Goal: Task Accomplishment & Management: Use online tool/utility

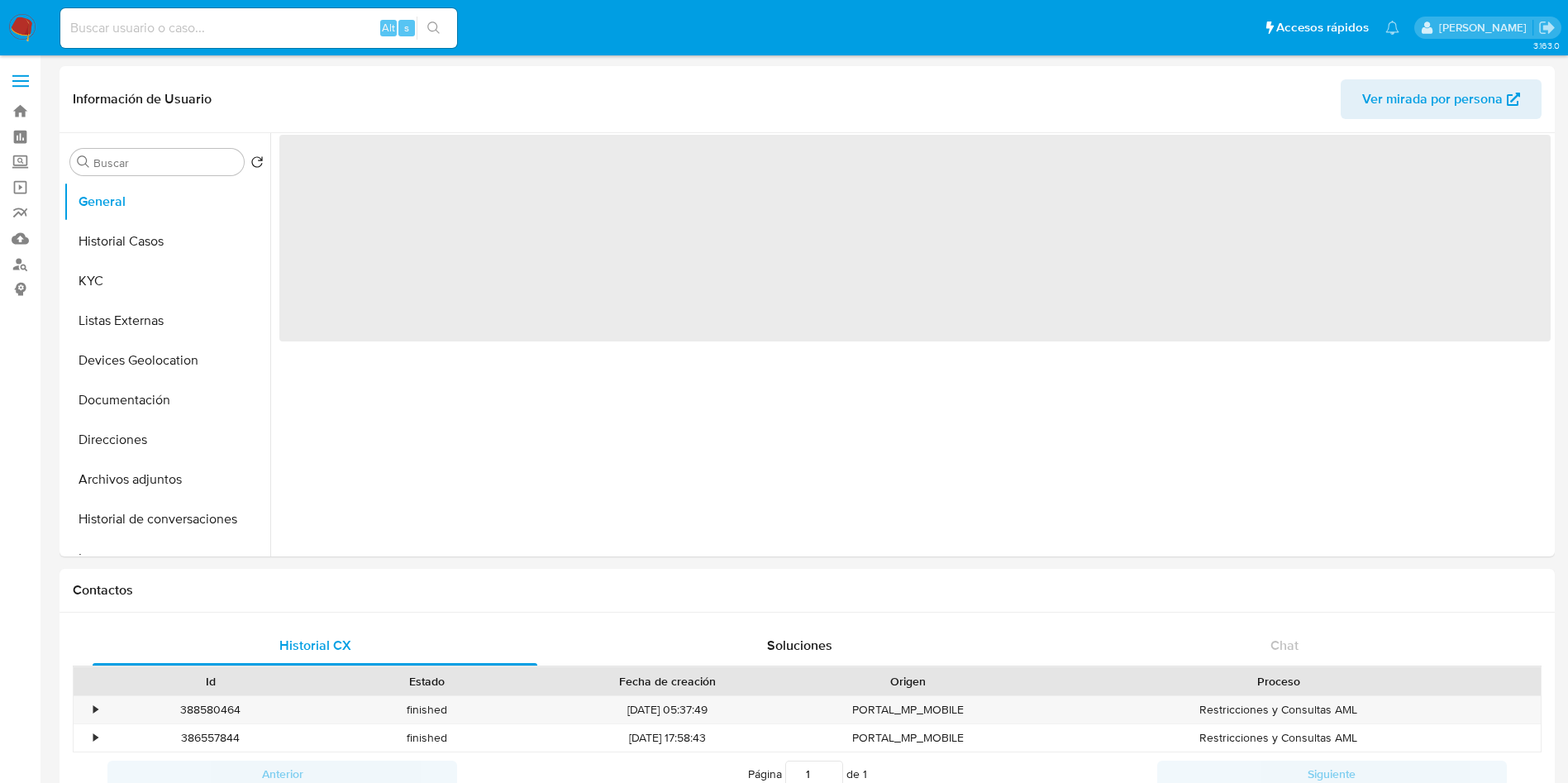
select select "10"
click at [24, 27] on img at bounding box center [22, 27] width 28 height 28
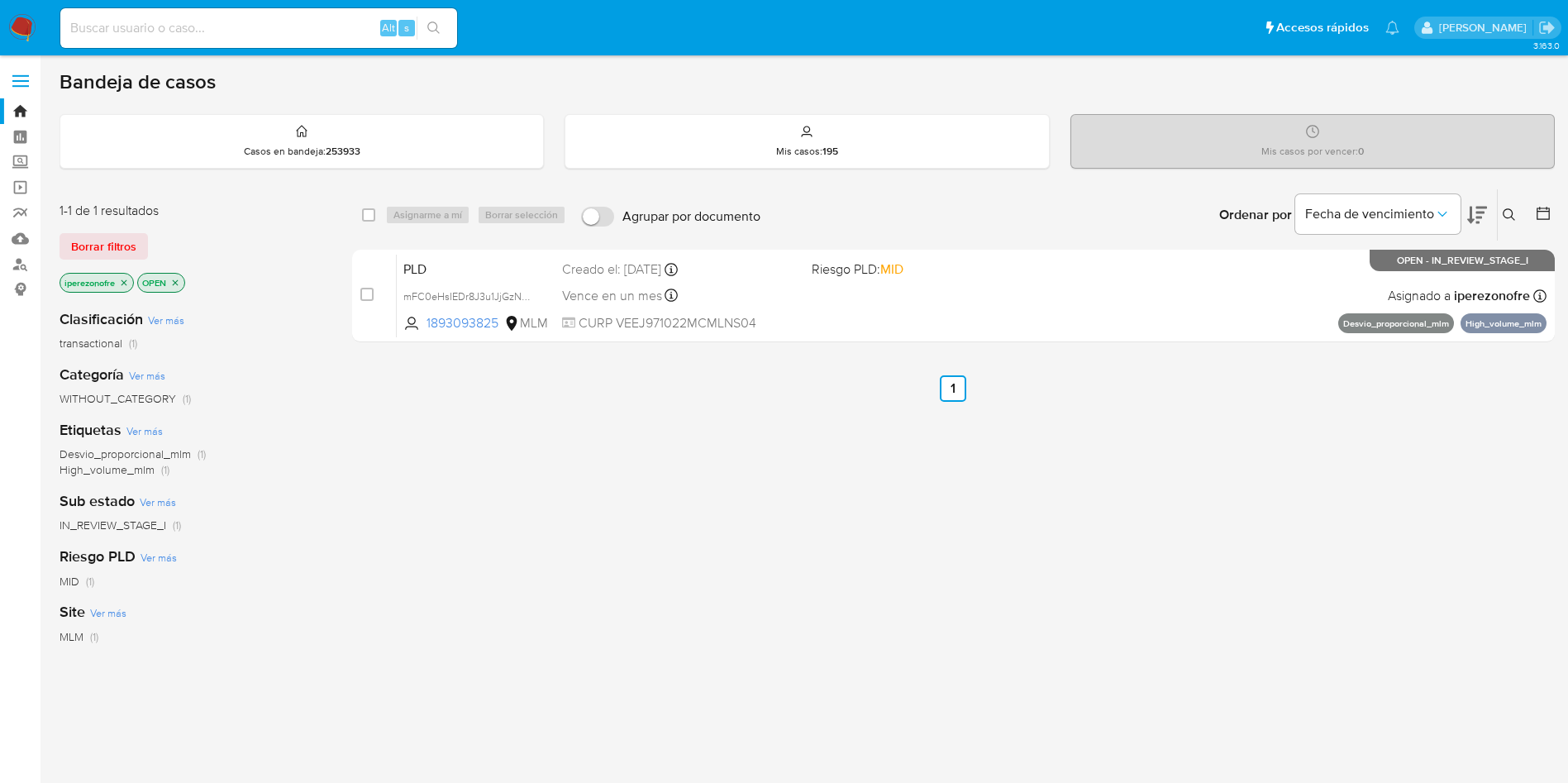
click at [874, 562] on div "select-all-cases-checkbox Asignarme a mí Borrar selección Agrupar por documento…" at bounding box center [953, 563] width 1203 height 749
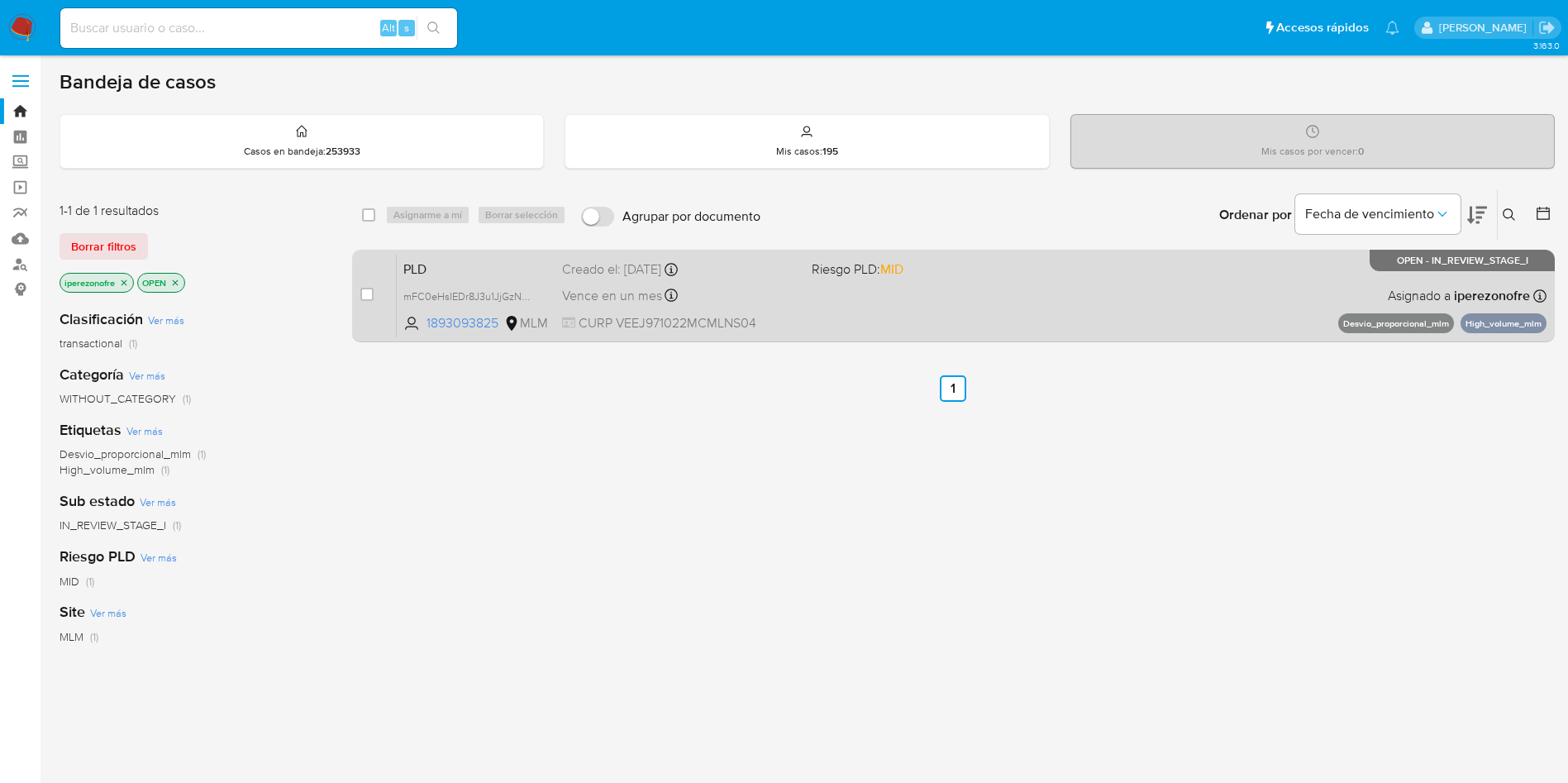
click at [788, 312] on div "PLD mFC0eHsIEDr8J3u1JjGzNo5r 1893093825 MLM Riesgo PLD: MID Creado el: 12/09/20…" at bounding box center [971, 296] width 1150 height 84
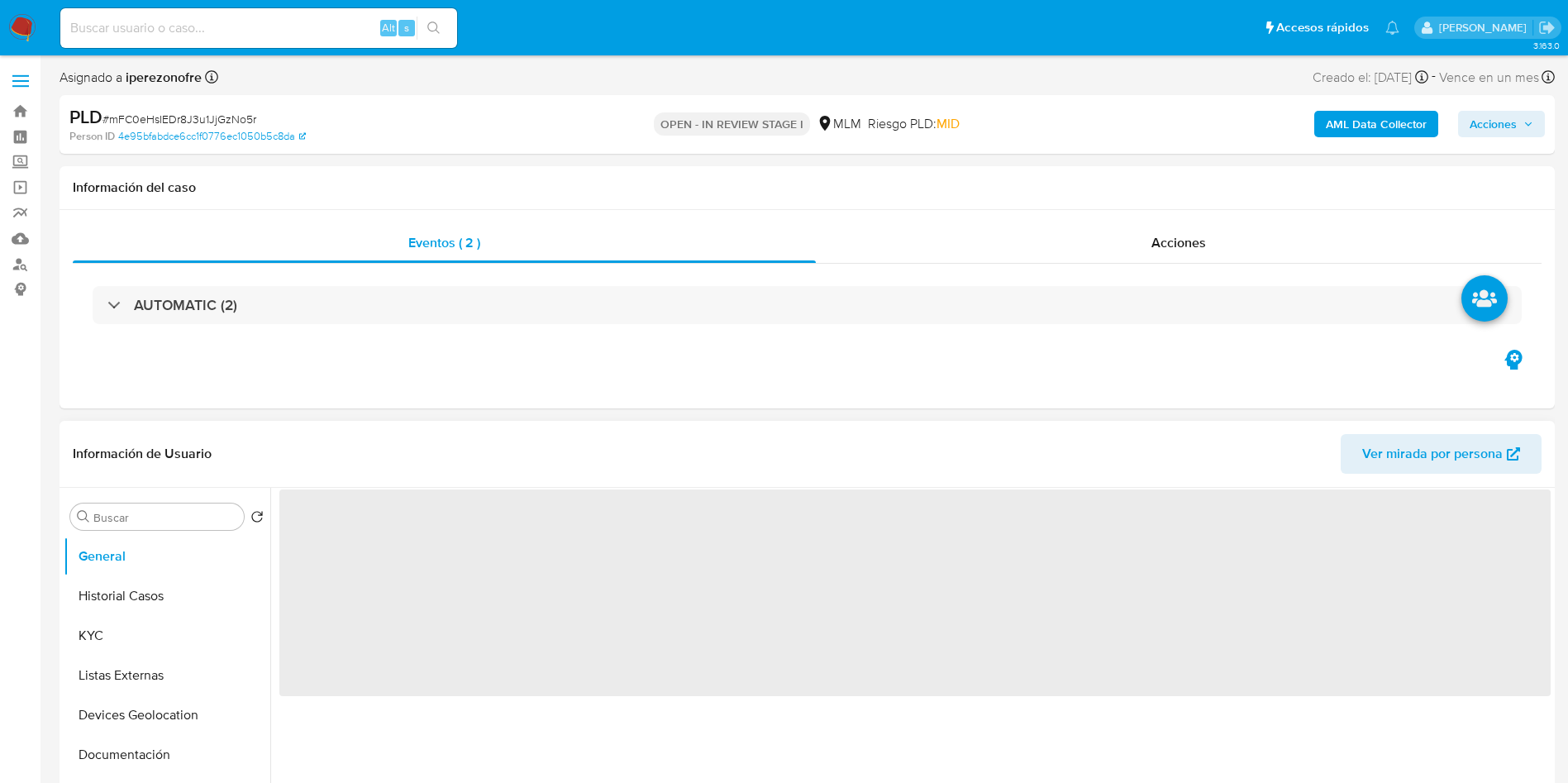
select select "10"
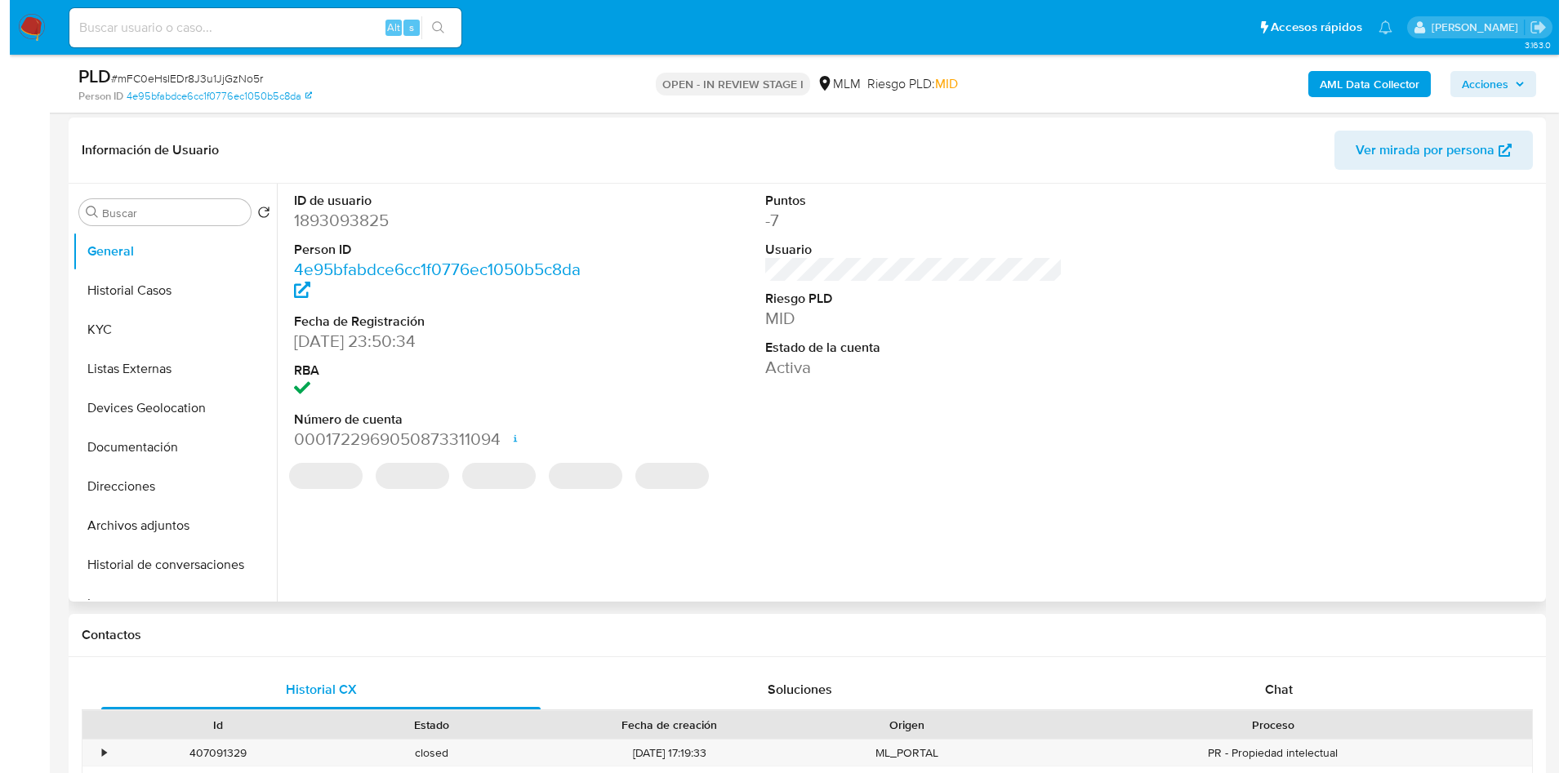
scroll to position [245, 0]
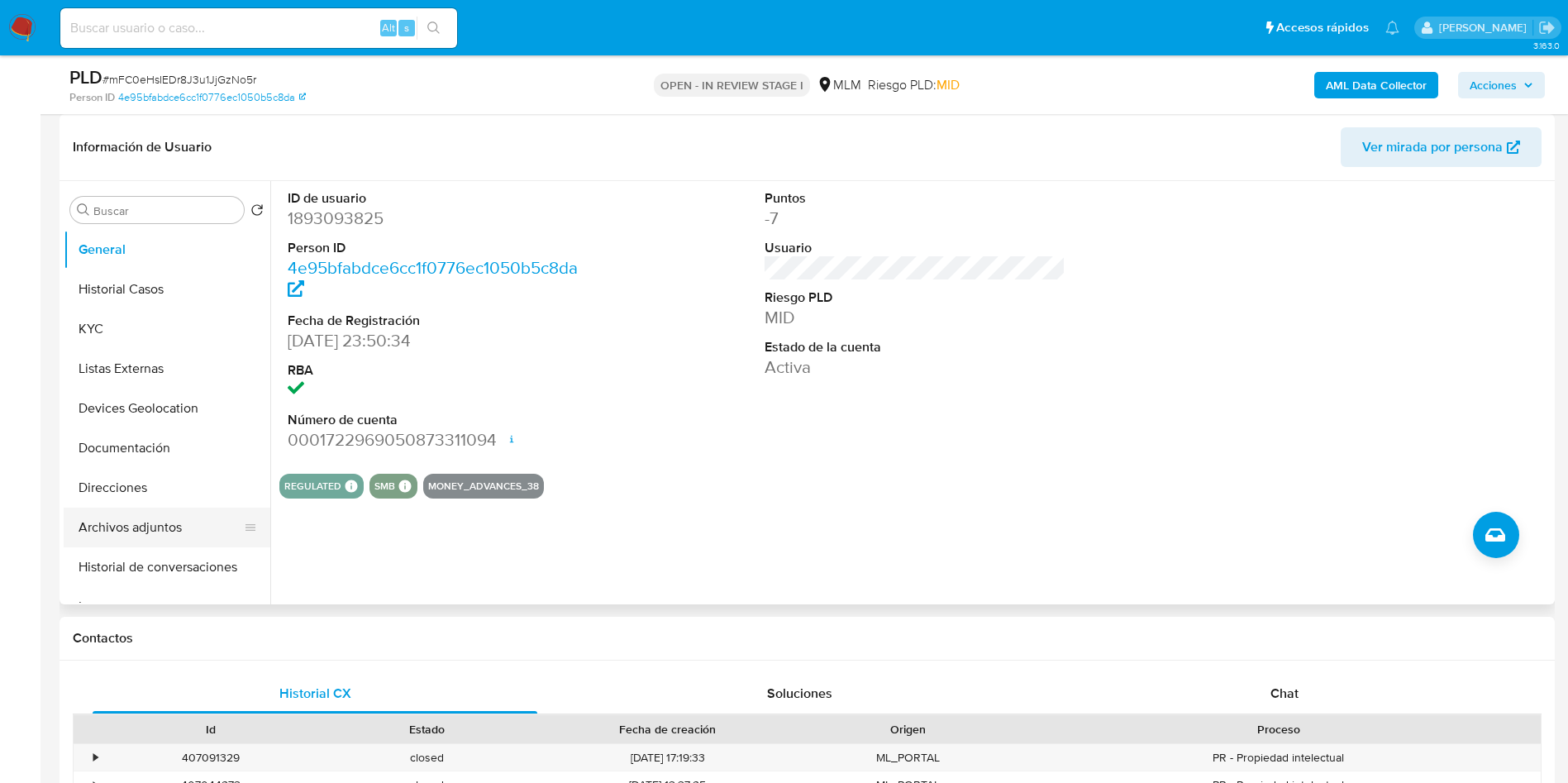
click at [156, 529] on button "Archivos adjuntos" at bounding box center [160, 527] width 194 height 40
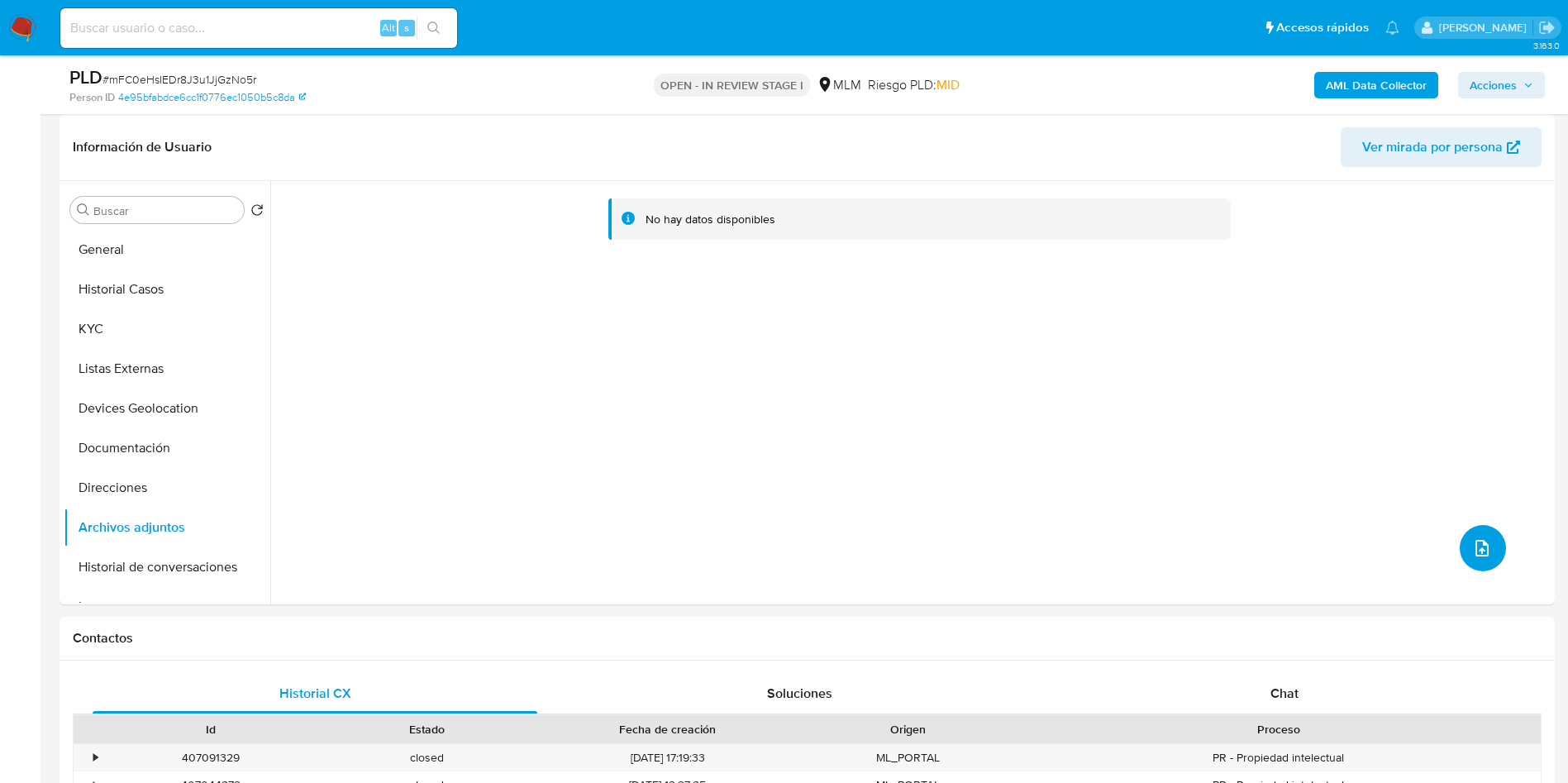
click at [1476, 551] on icon "upload-file" at bounding box center [1482, 548] width 20 height 20
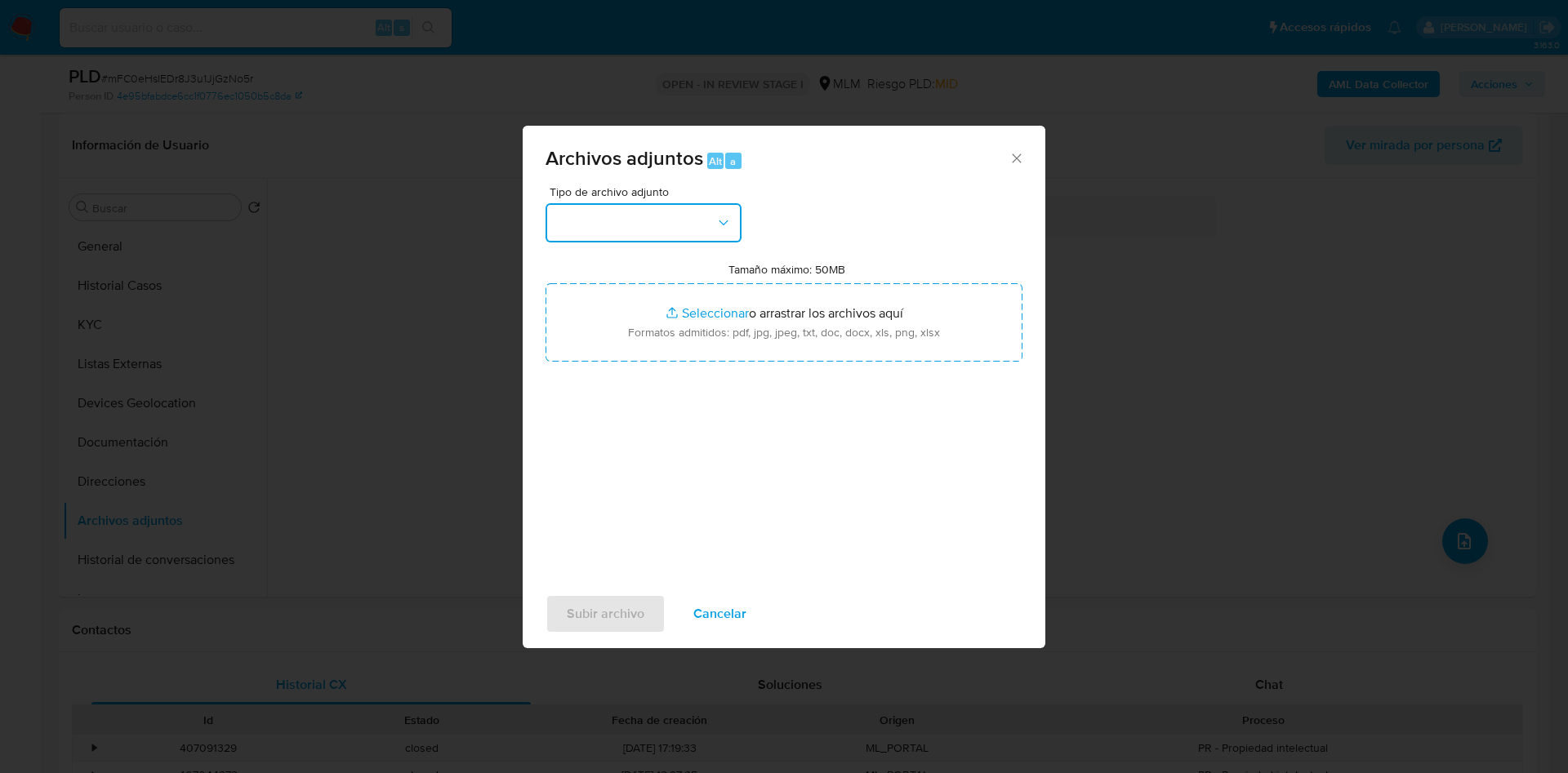
click at [722, 223] on icon "button" at bounding box center [723, 223] width 9 height 5
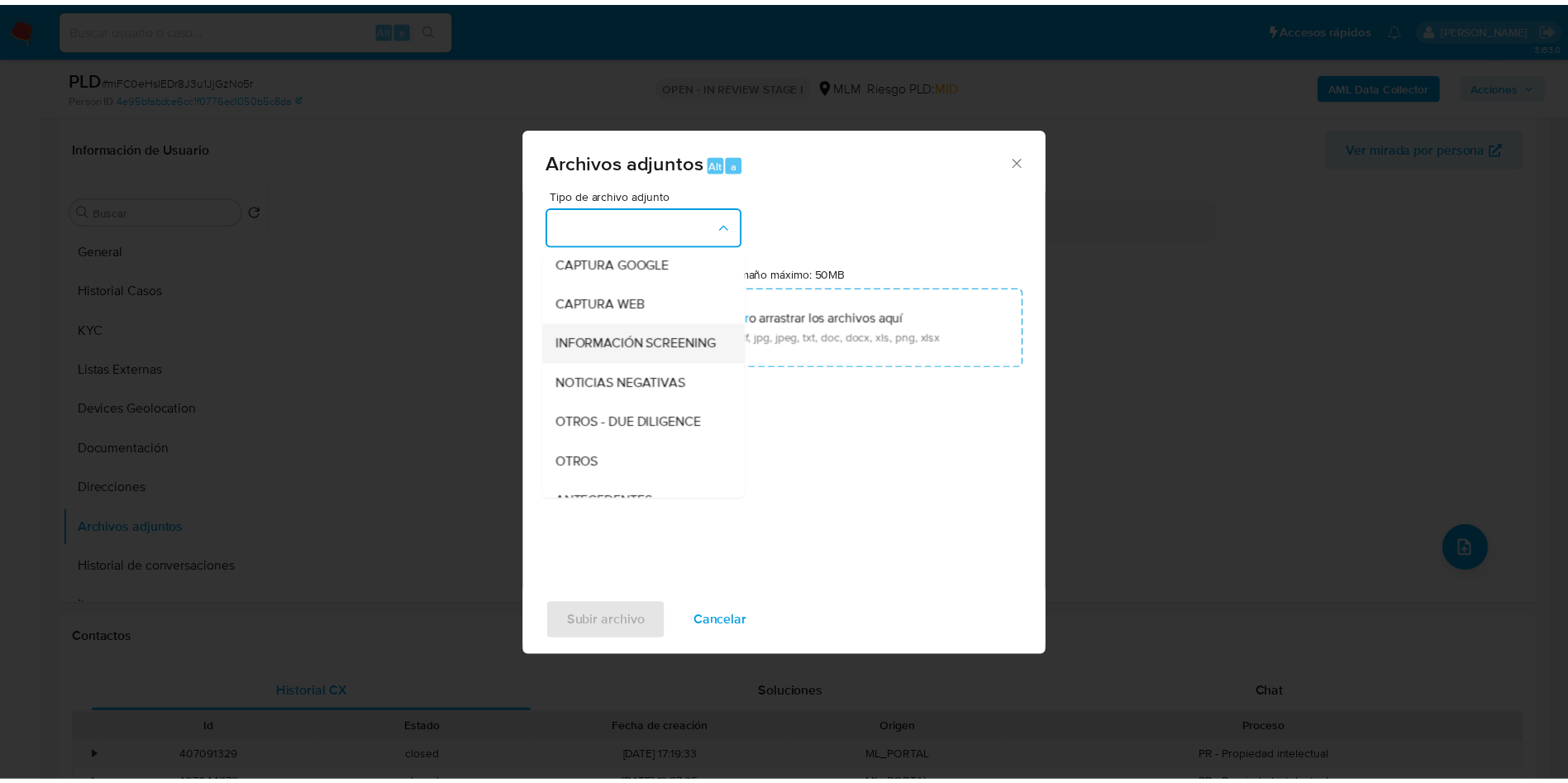
scroll to position [124, 0]
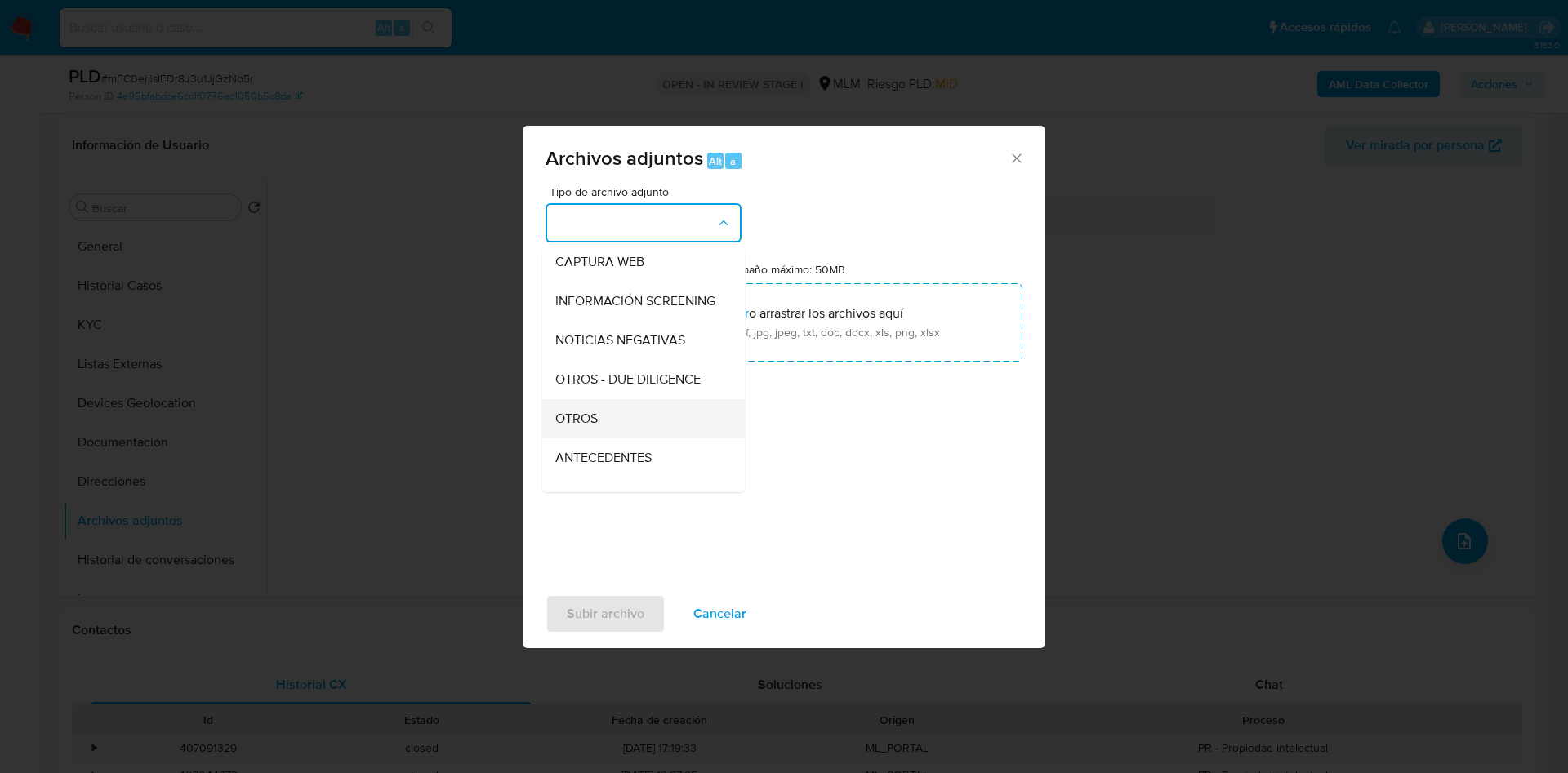
click at [640, 430] on div "OTROS" at bounding box center [638, 418] width 167 height 40
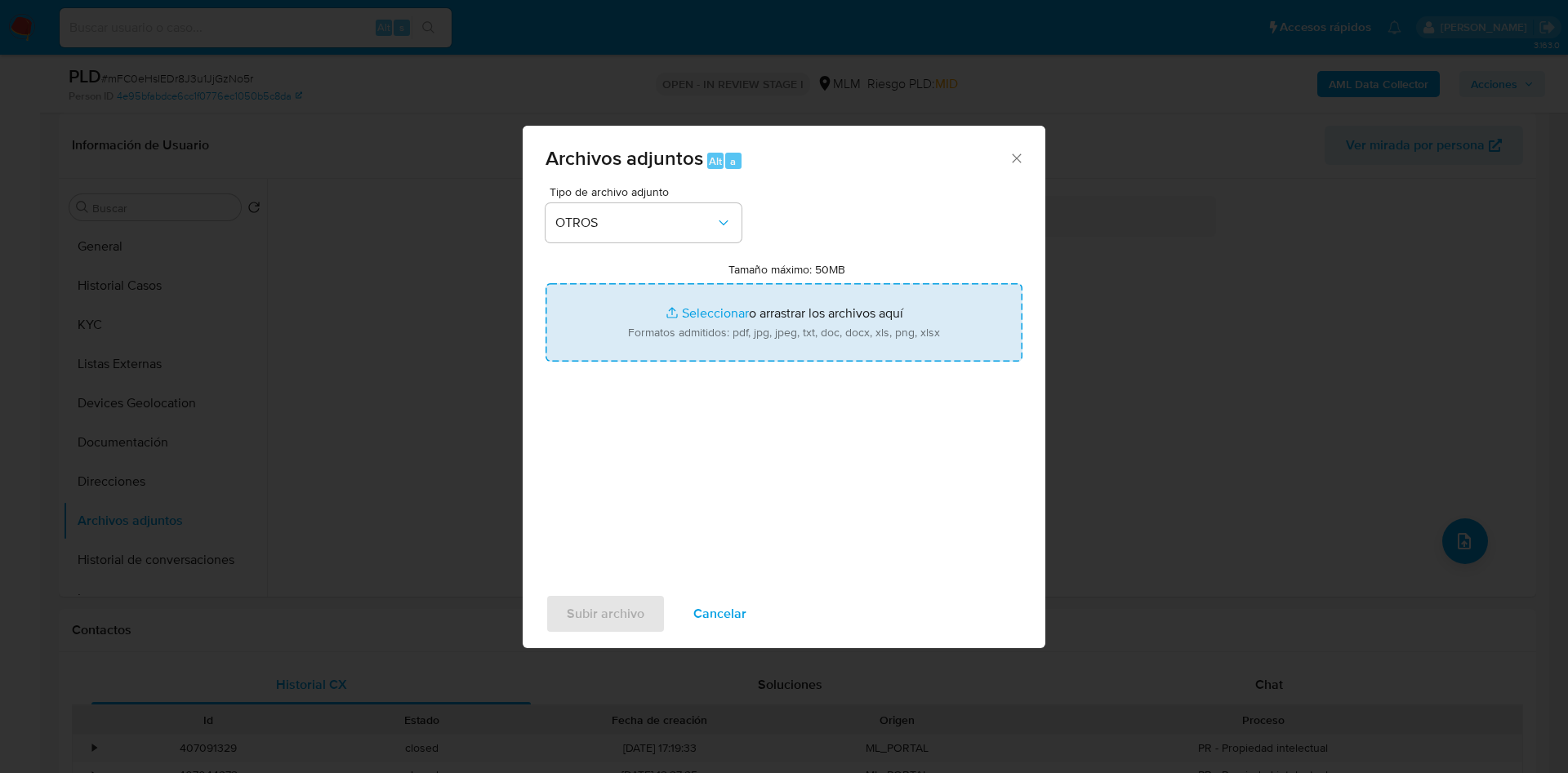
click at [804, 335] on input "Tamaño máximo: 50MB Seleccionar archivos" at bounding box center [784, 322] width 477 height 78
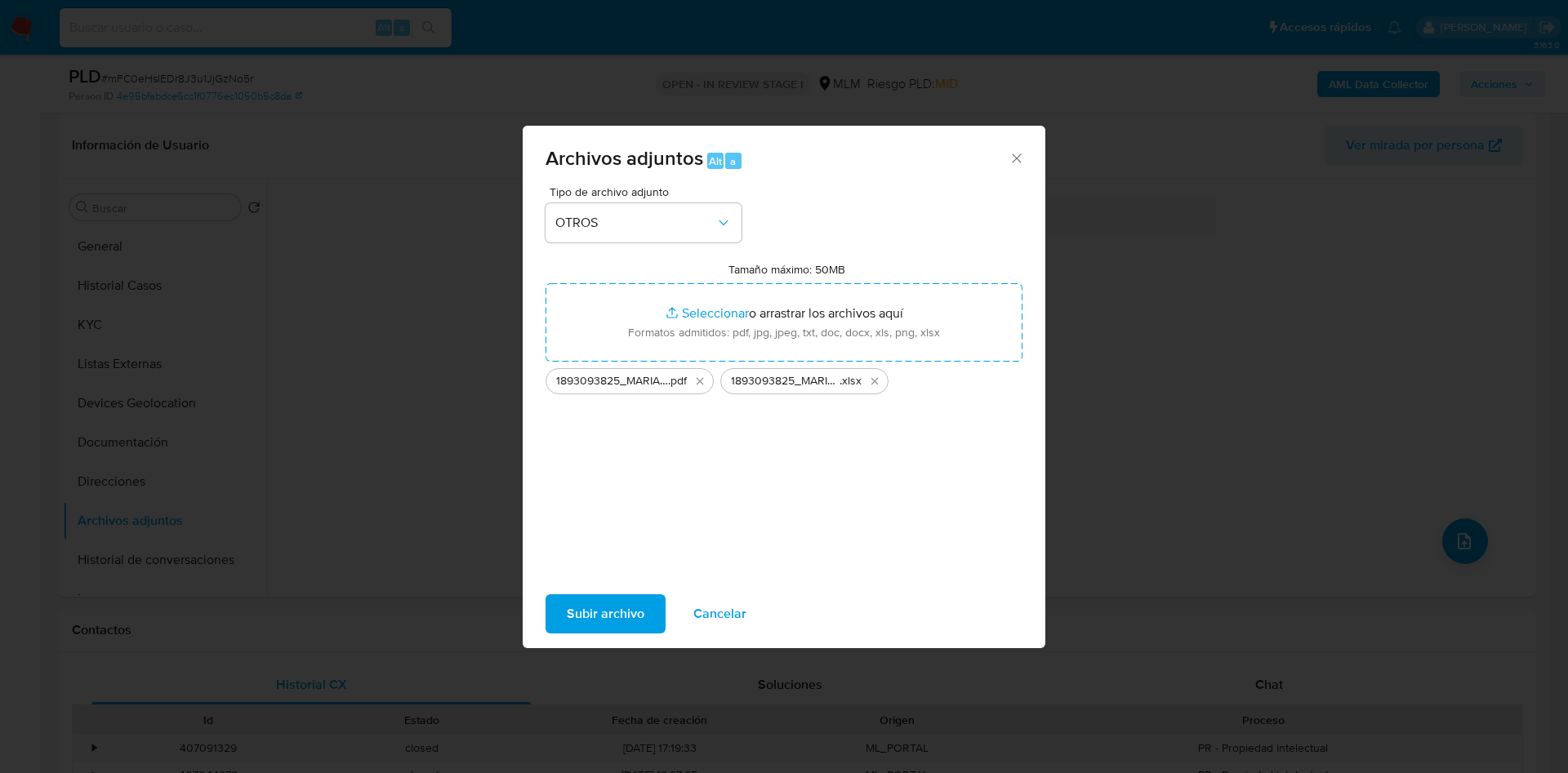
click at [604, 617] on span "Subir archivo" at bounding box center [605, 614] width 77 height 36
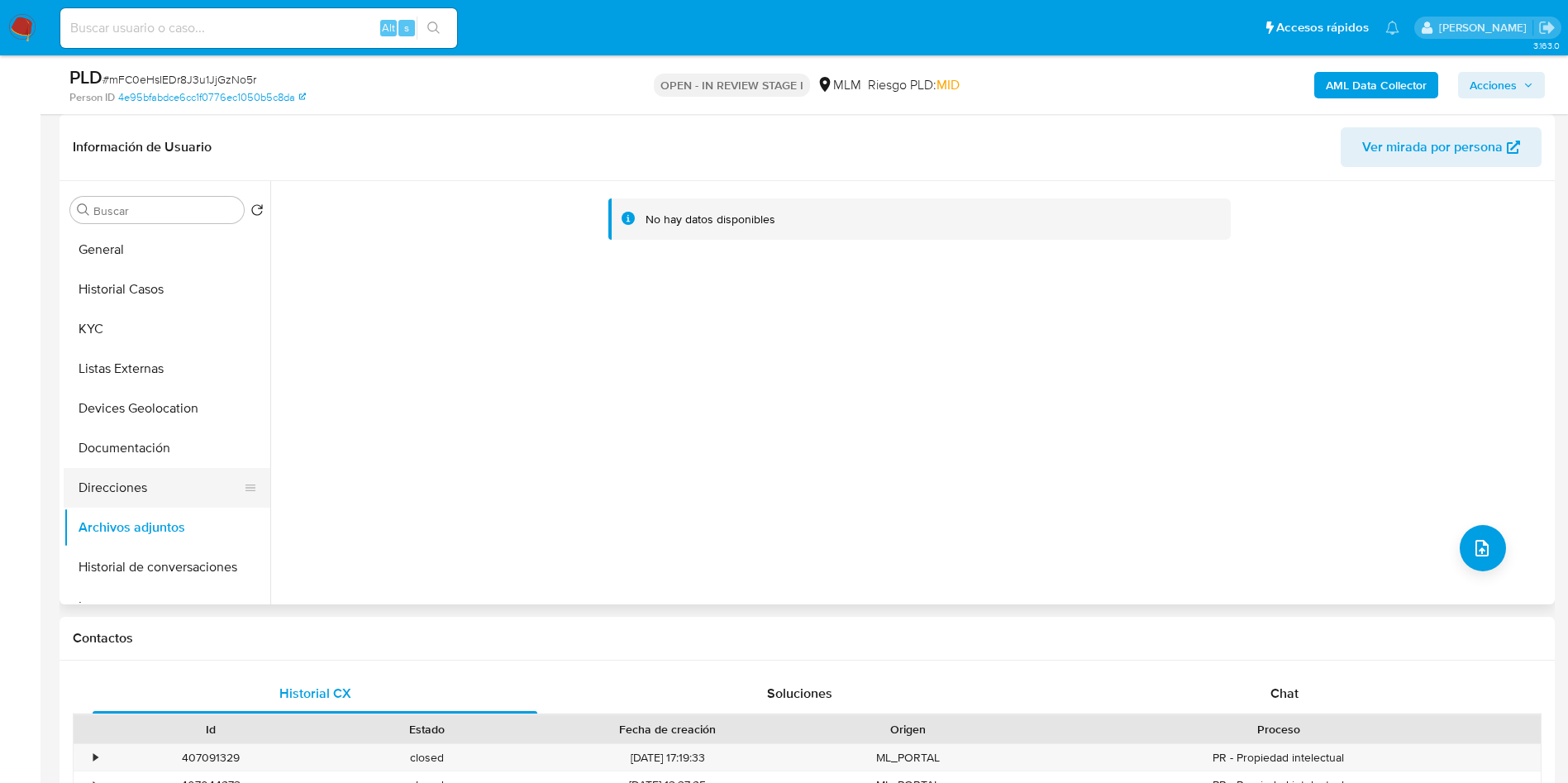
click at [114, 478] on button "Direcciones" at bounding box center [160, 488] width 194 height 40
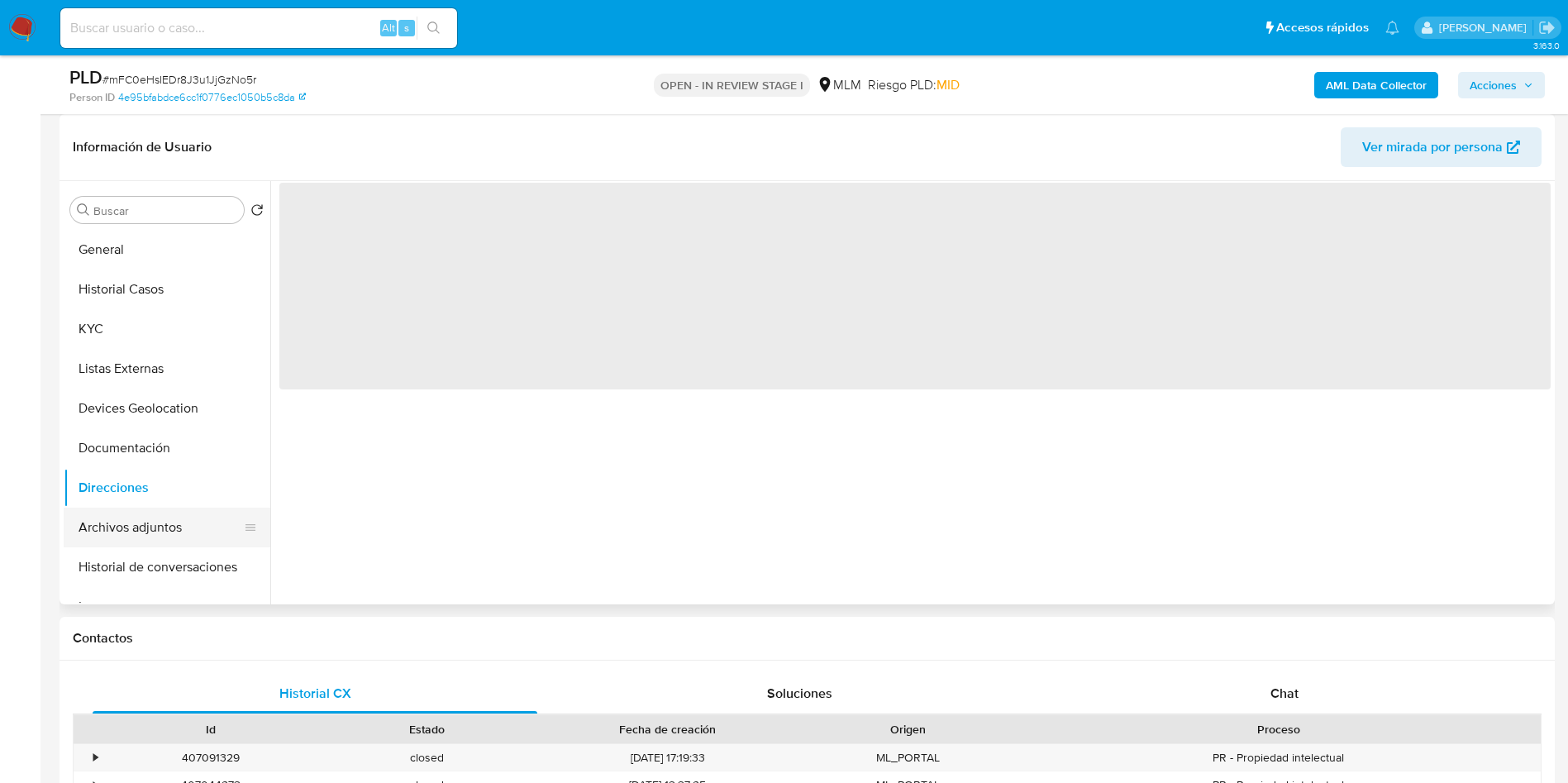
click at [134, 514] on button "Archivos adjuntos" at bounding box center [160, 527] width 194 height 40
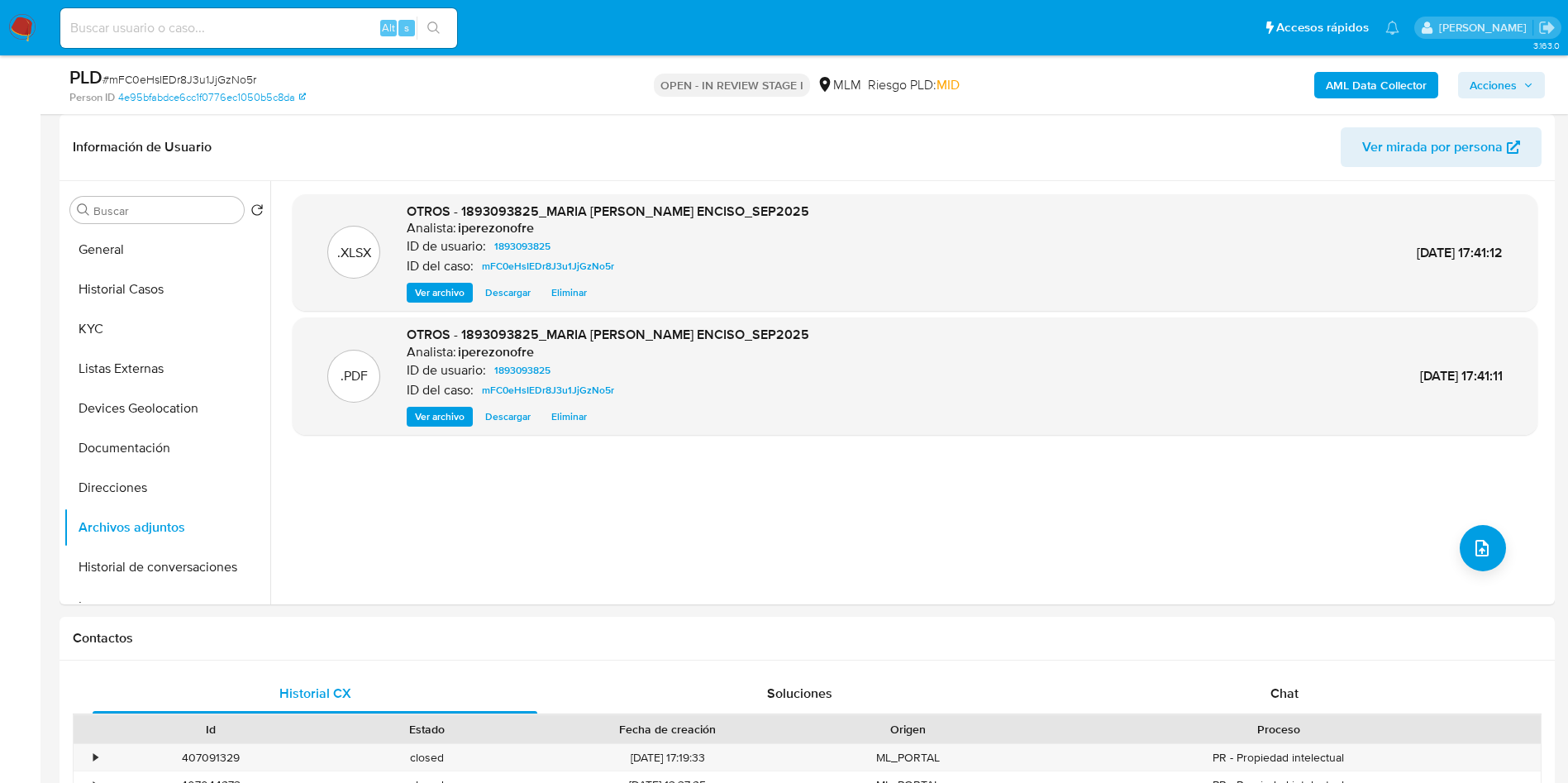
click at [1490, 95] on span "Acciones" at bounding box center [1493, 84] width 47 height 26
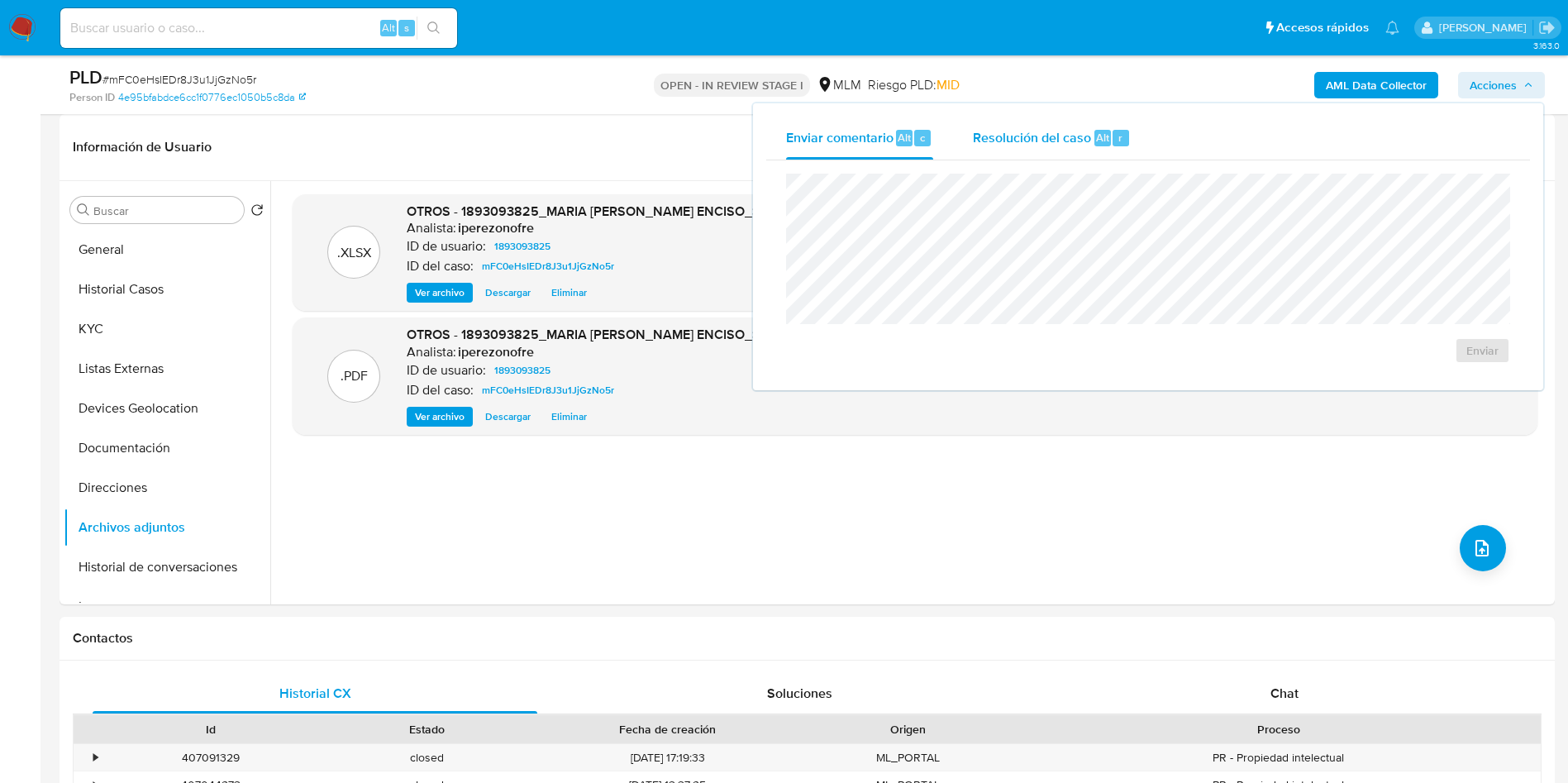
click at [986, 125] on div "Resolución del caso Alt r" at bounding box center [1051, 138] width 158 height 43
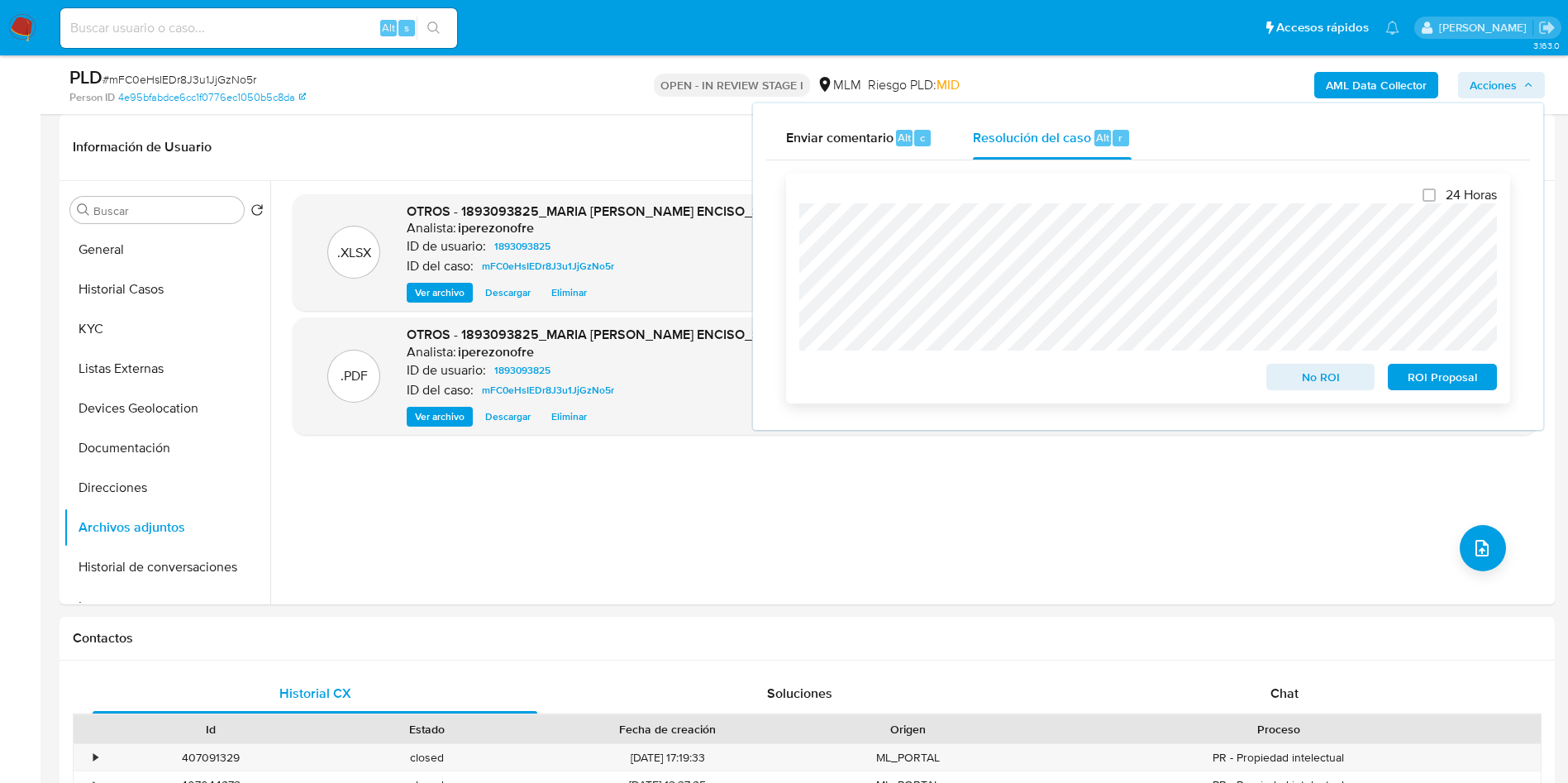
click at [1455, 380] on span "ROI Proposal" at bounding box center [1442, 377] width 86 height 23
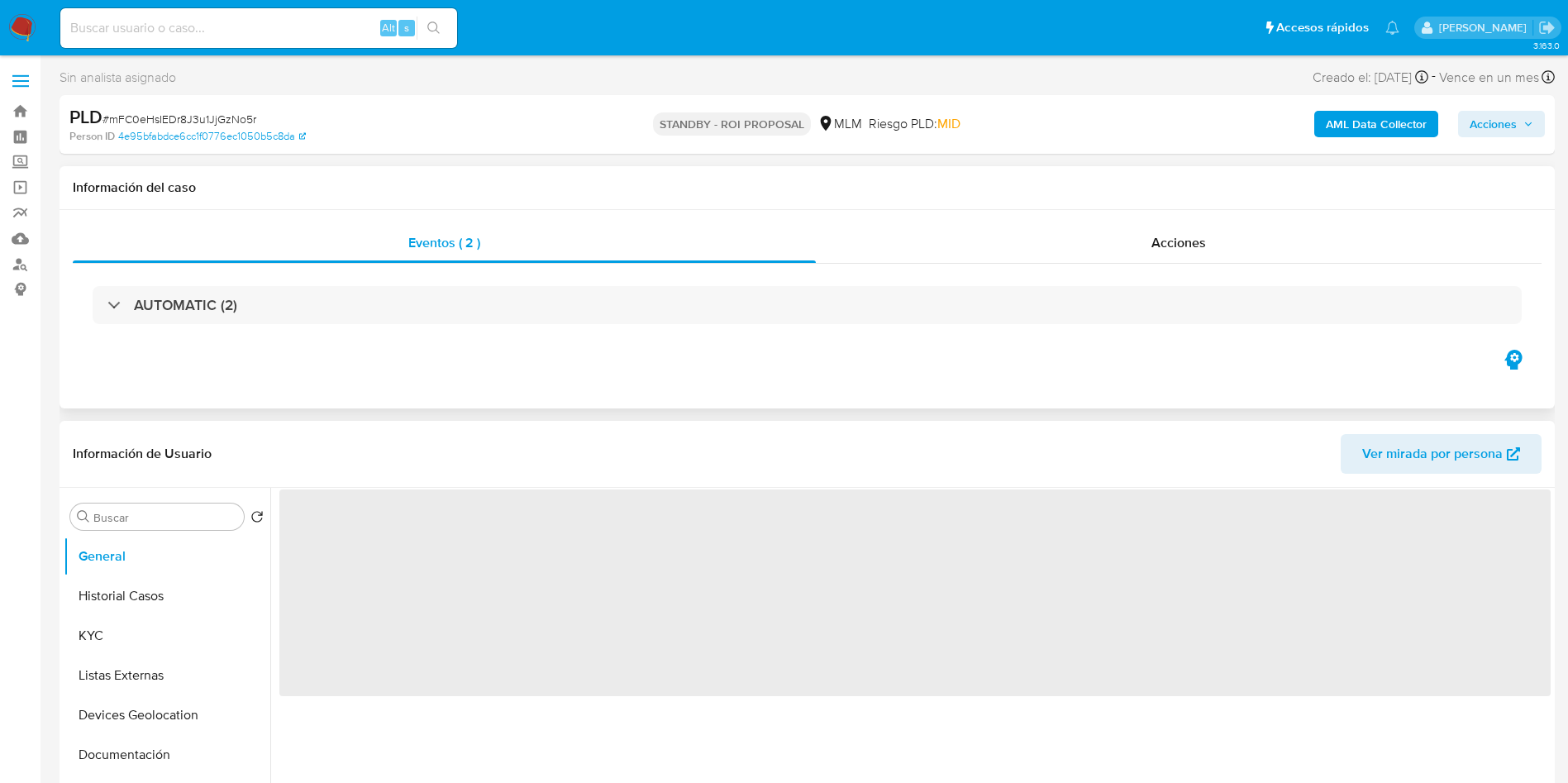
select select "10"
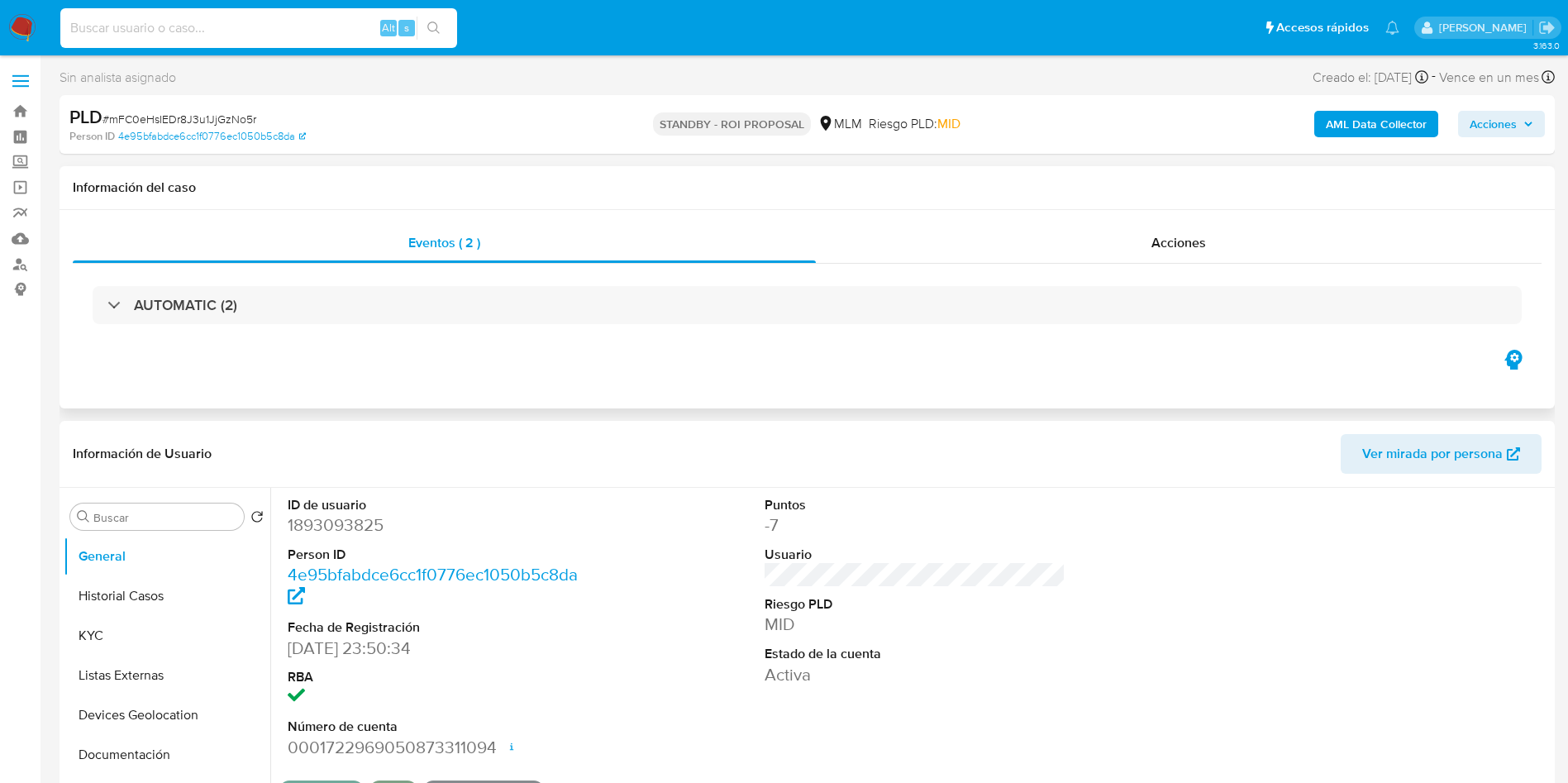
click at [183, 29] on input at bounding box center [258, 27] width 396 height 21
paste input "1226105667"
type input "1226105667"
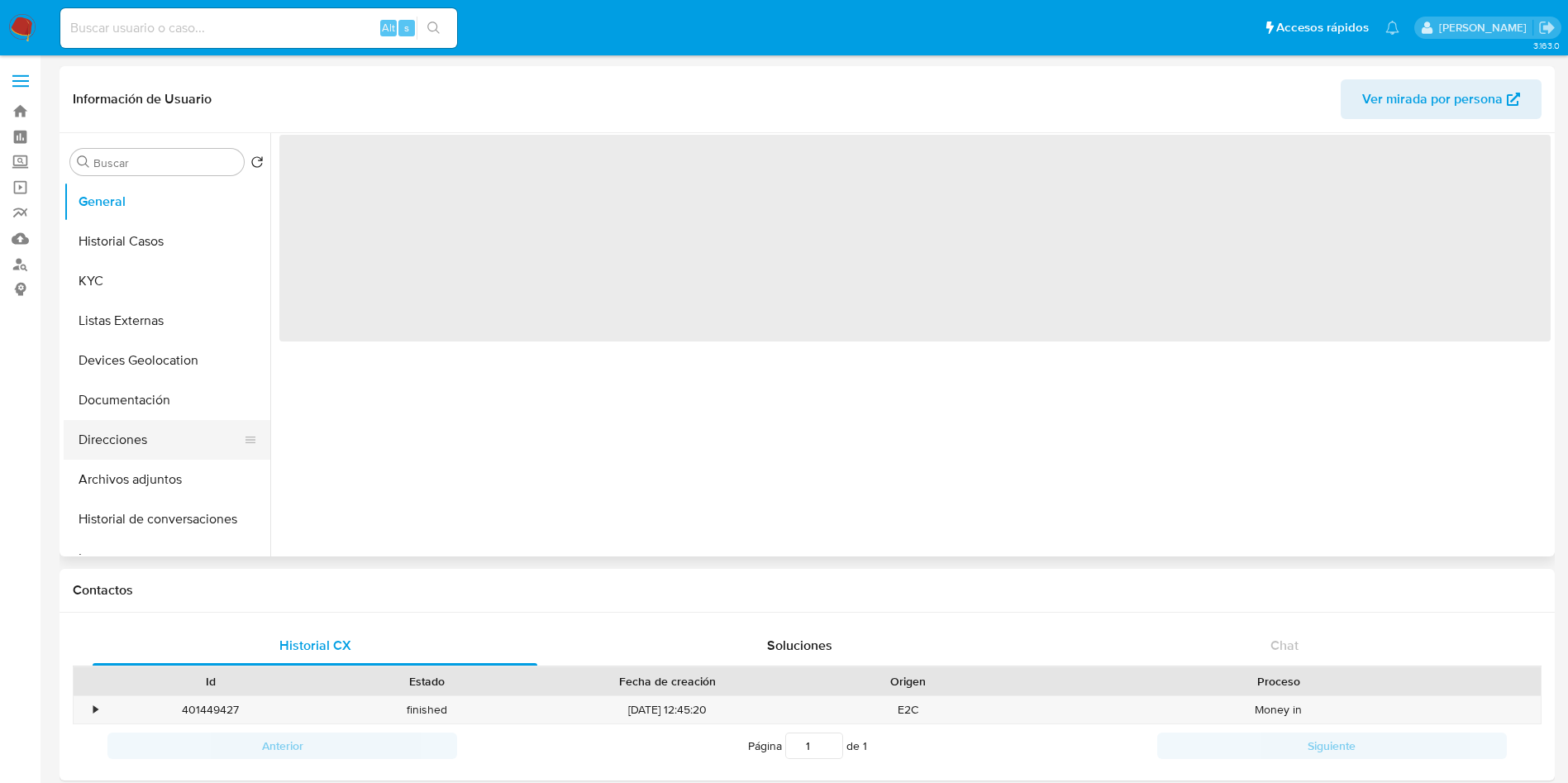
select select "10"
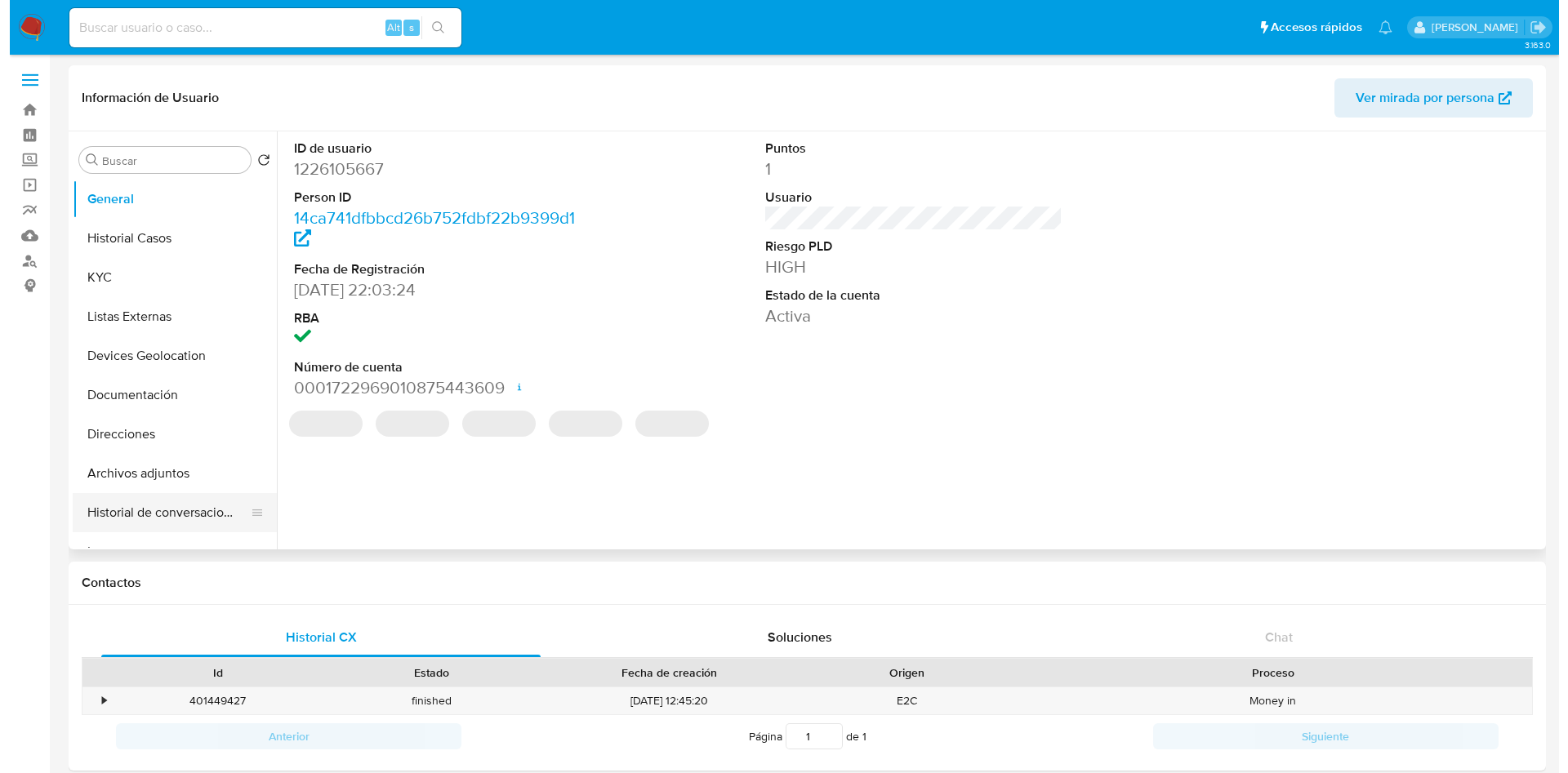
scroll to position [122, 0]
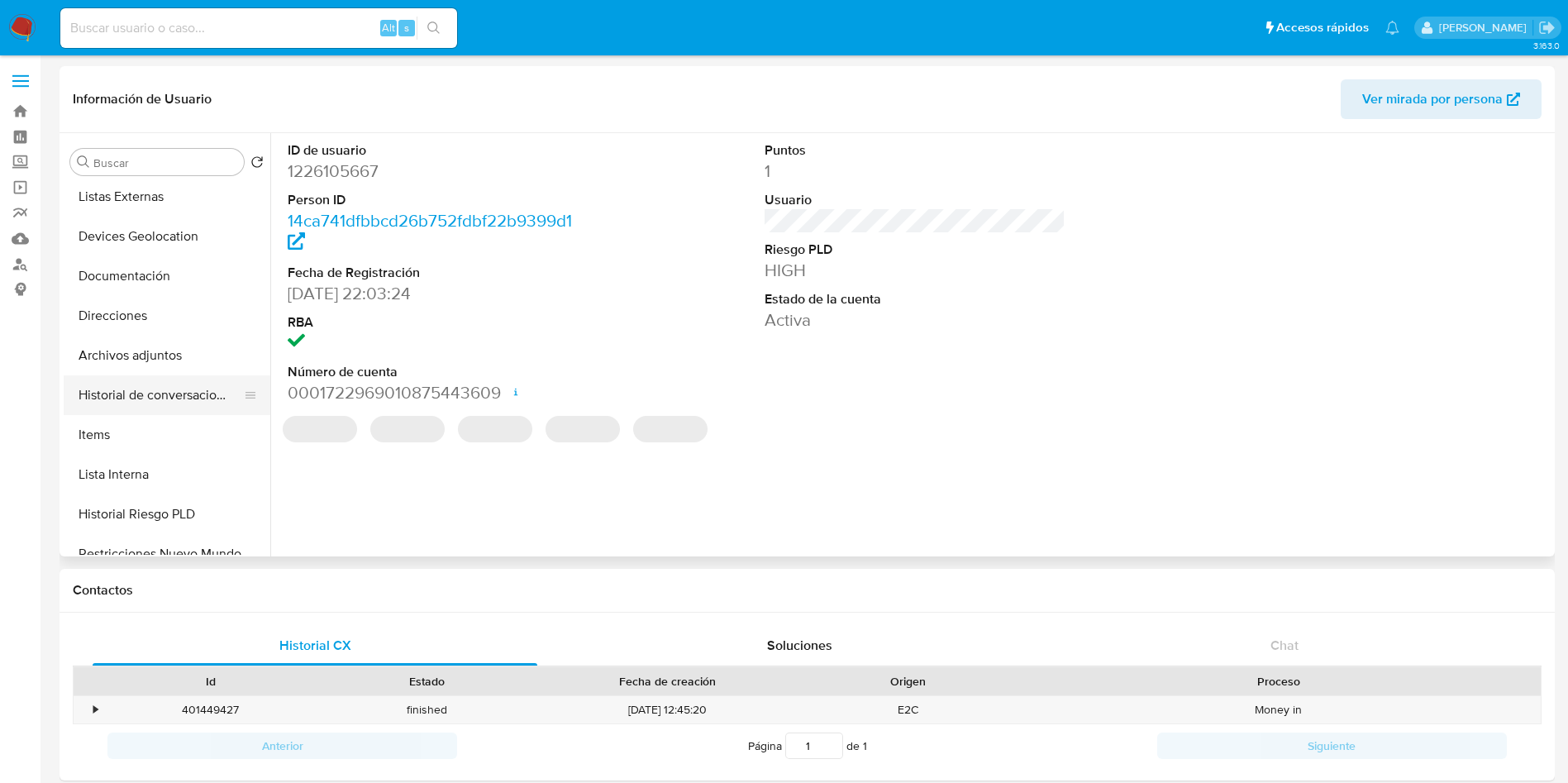
click at [163, 390] on button "Historial de conversaciones" at bounding box center [160, 395] width 194 height 40
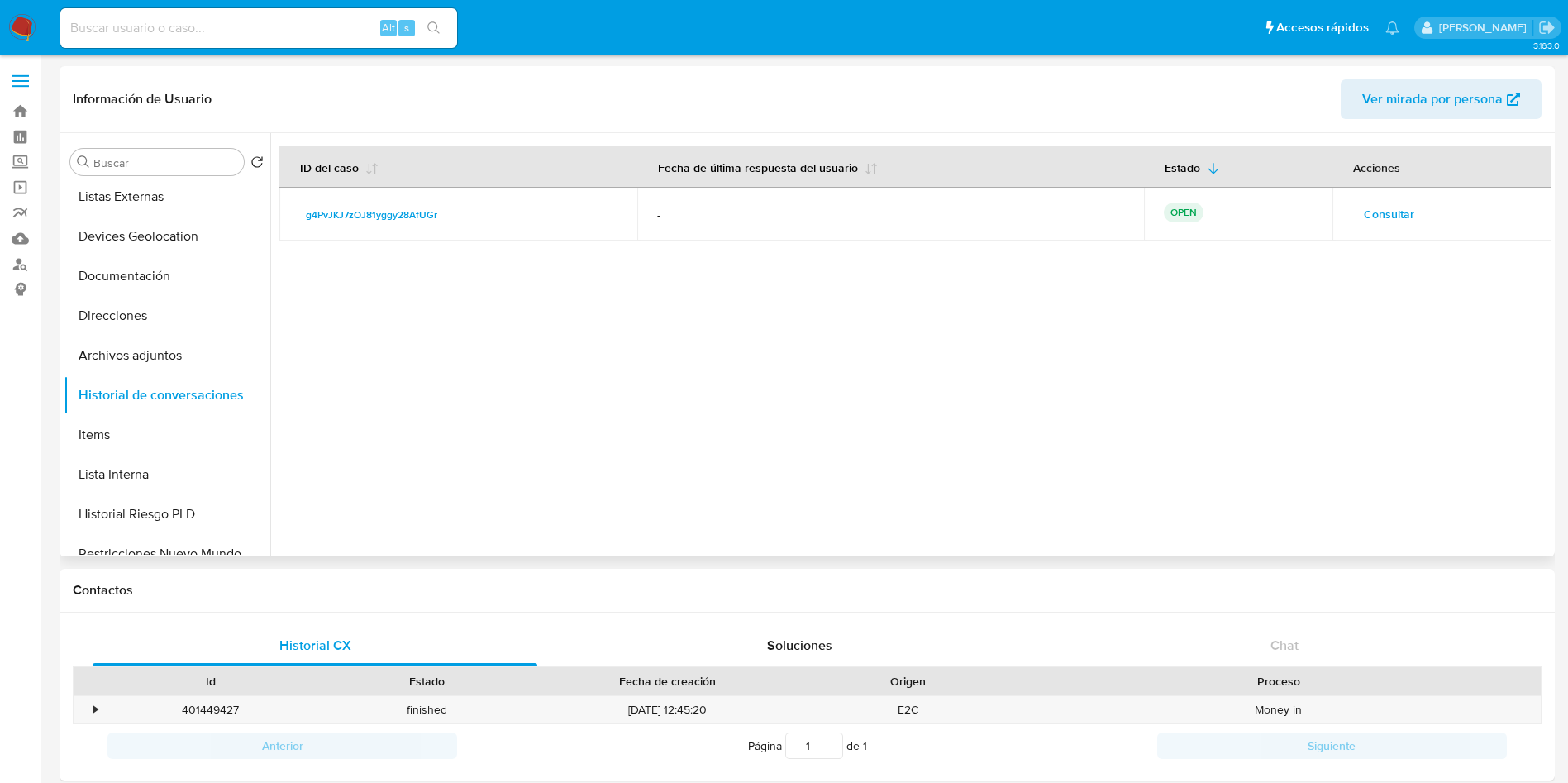
click at [1392, 223] on span "Consultar" at bounding box center [1389, 214] width 50 height 23
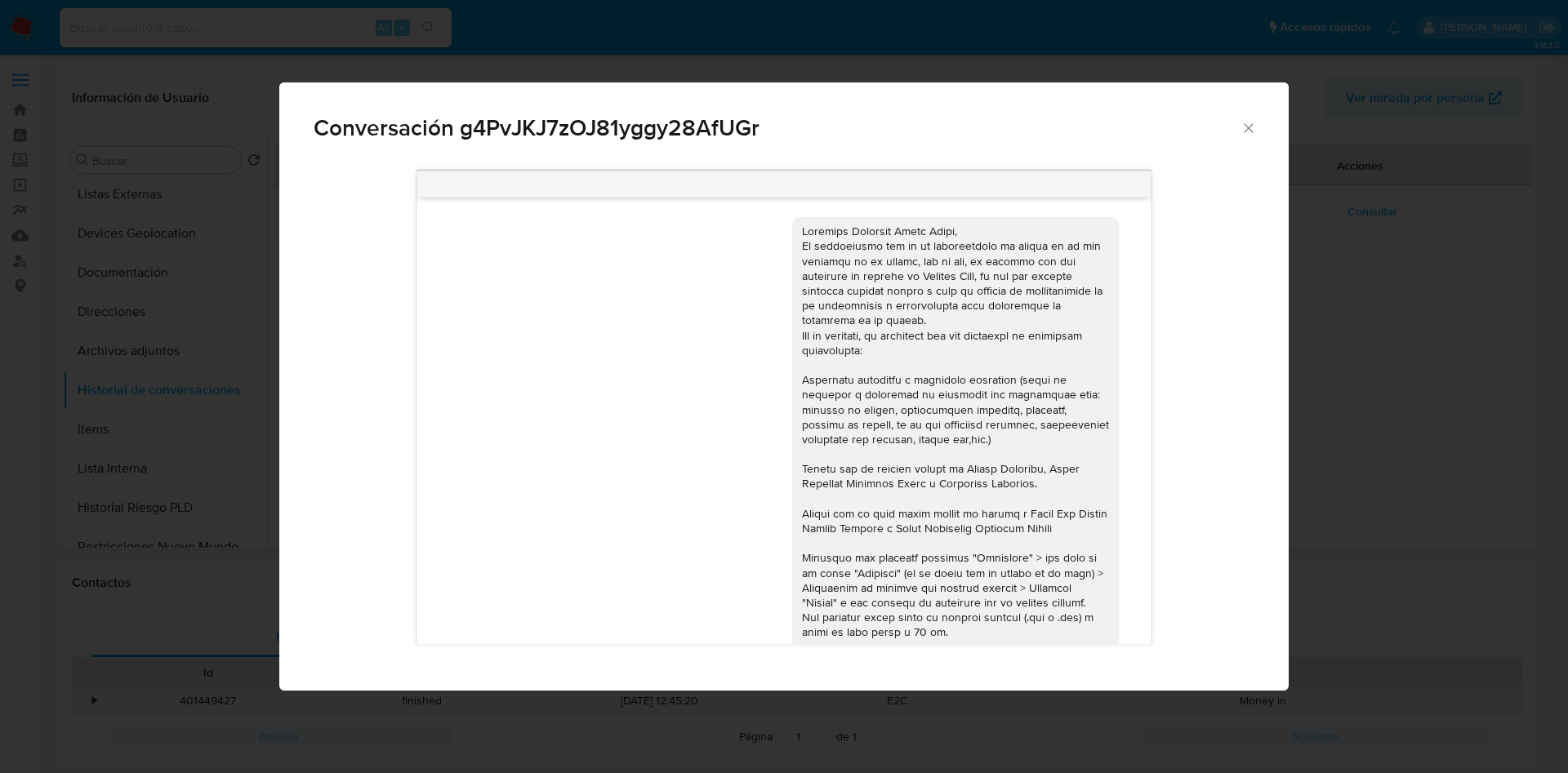
scroll to position [197, 0]
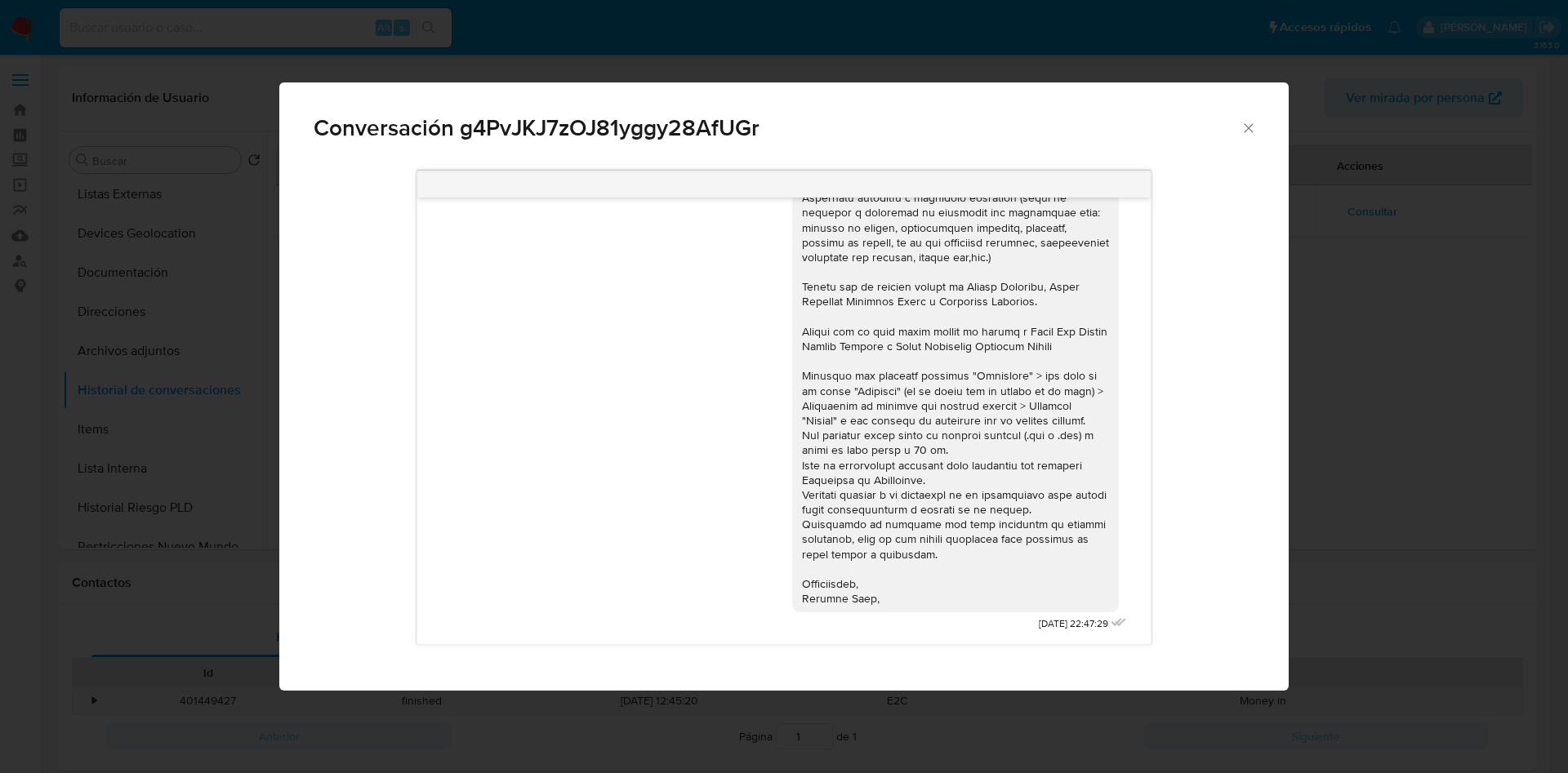
click at [950, 526] on div "Comunicación" at bounding box center [955, 323] width 307 height 564
click at [1240, 128] on icon "Cerrar" at bounding box center [1248, 128] width 16 height 16
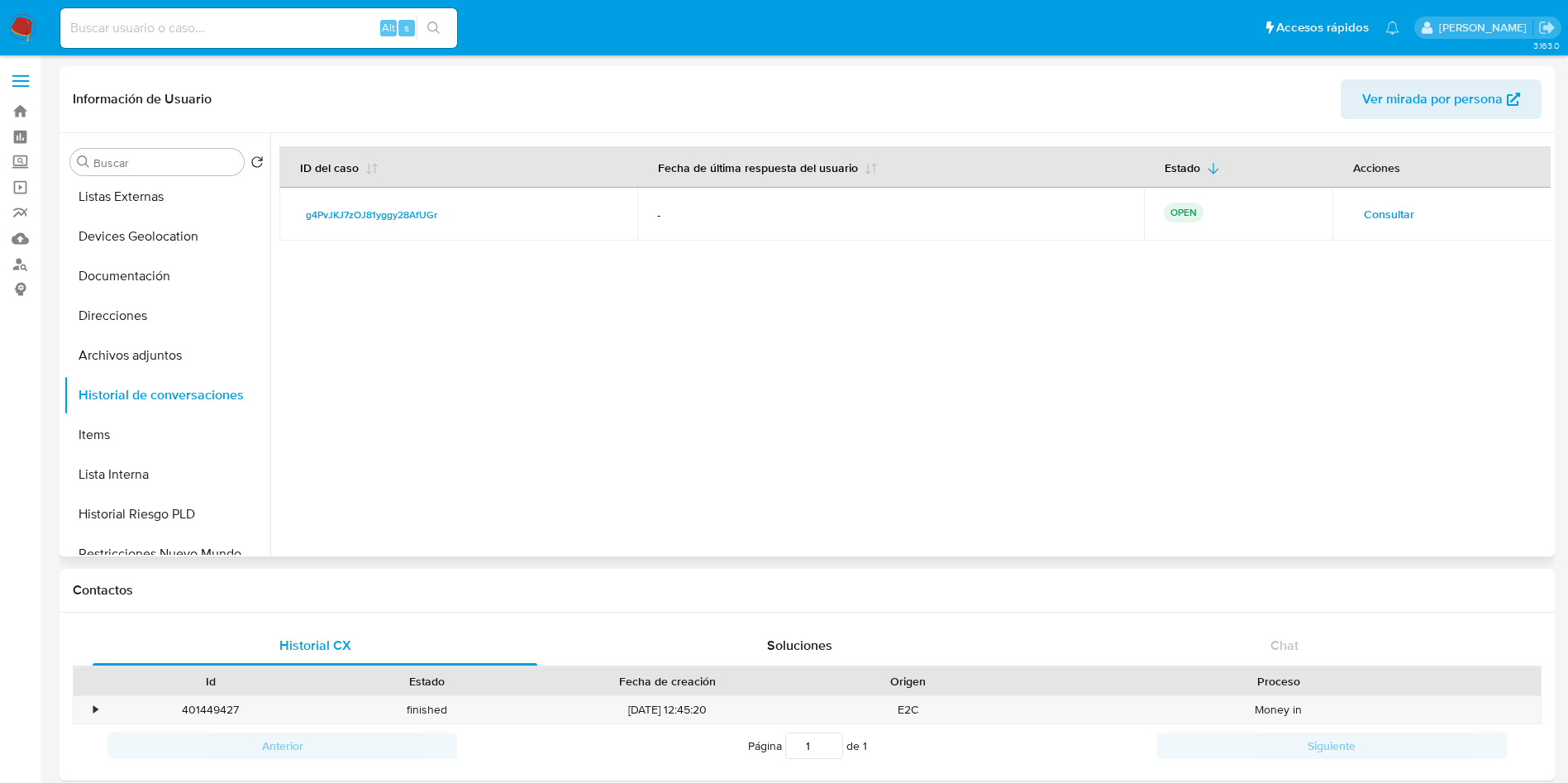
click at [853, 385] on div at bounding box center [911, 345] width 1281 height 423
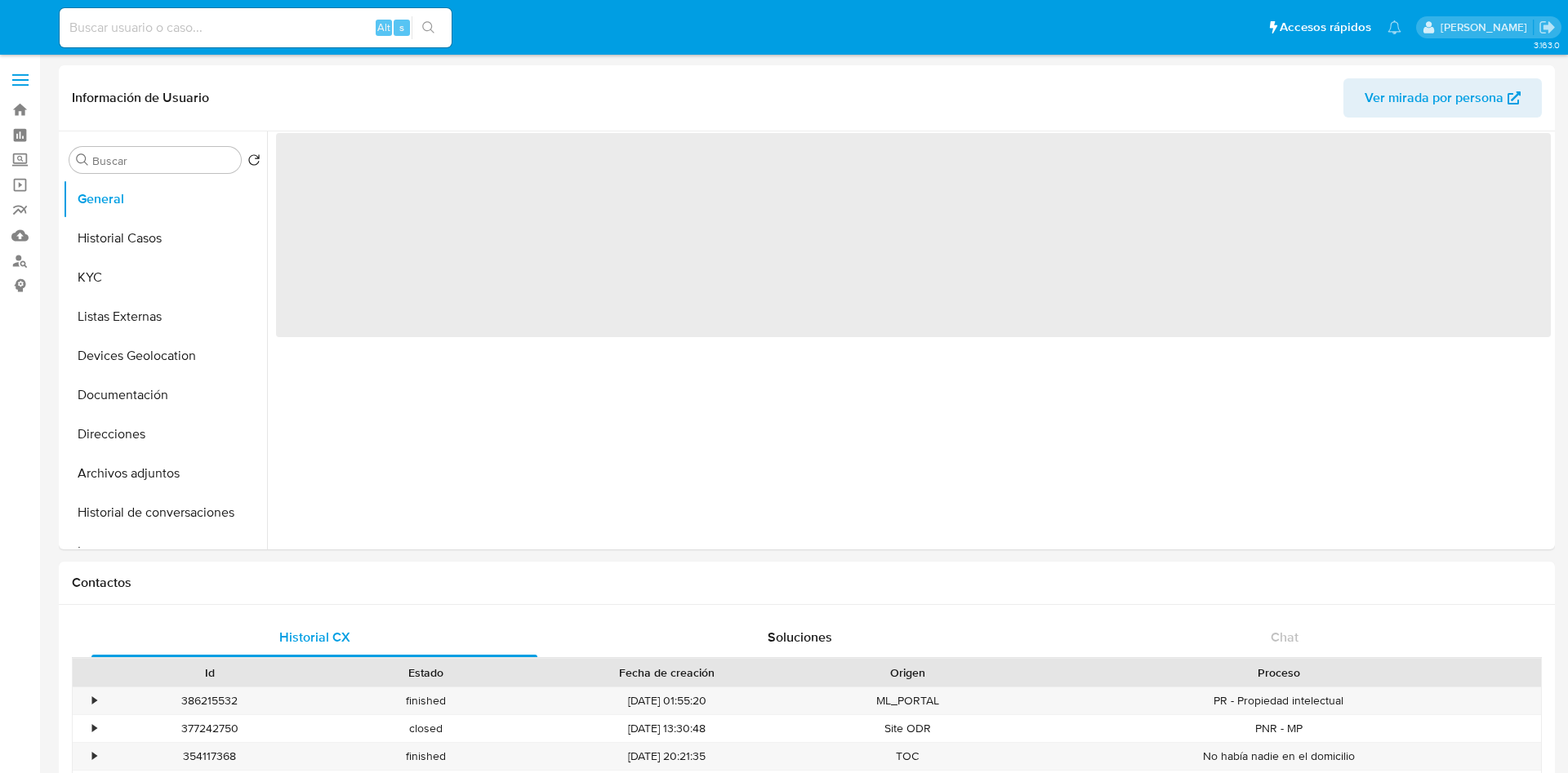
select select "10"
